Goal: Use online tool/utility: Use online tool/utility

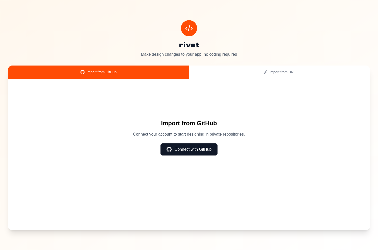
click at [198, 148] on button "Connect with GitHub" at bounding box center [189, 150] width 57 height 12
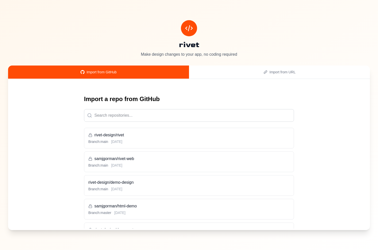
click at [178, 210] on div "Branch: master [DATE]" at bounding box center [188, 212] width 201 height 5
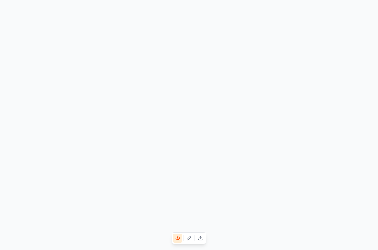
click at [192, 240] on button at bounding box center [188, 238] width 9 height 9
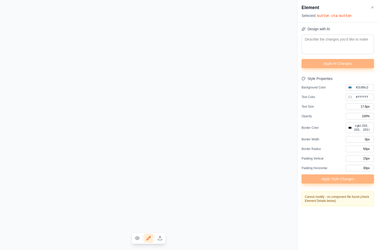
type input "#000000"
